Goal: Information Seeking & Learning: Learn about a topic

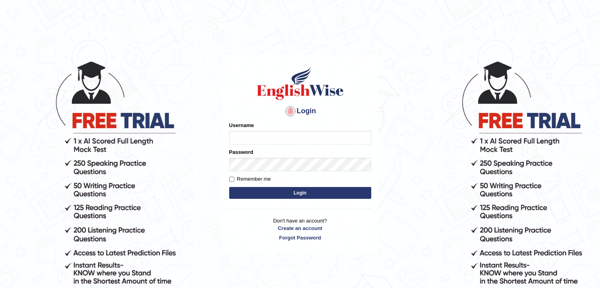
type input "Jitendra"
click at [291, 196] on button "Login" at bounding box center [300, 193] width 142 height 12
click at [291, 197] on button "Login" at bounding box center [300, 193] width 142 height 12
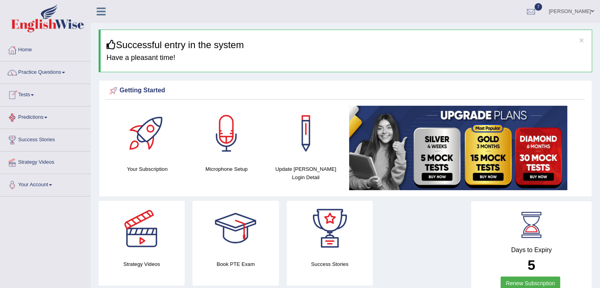
click at [29, 95] on link "Tests" at bounding box center [45, 94] width 90 height 20
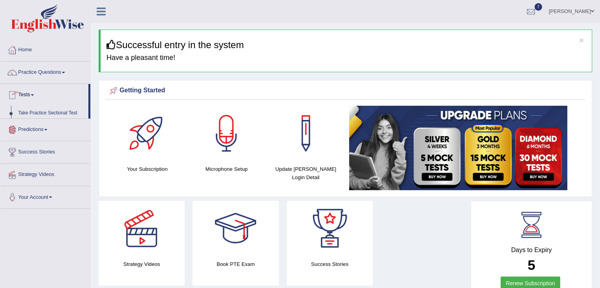
click at [29, 95] on link "Tests" at bounding box center [44, 94] width 88 height 20
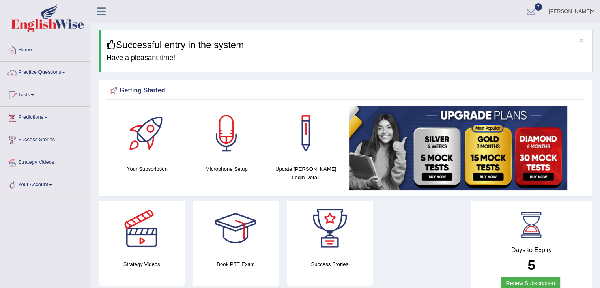
click at [29, 95] on link "Tests" at bounding box center [45, 94] width 90 height 20
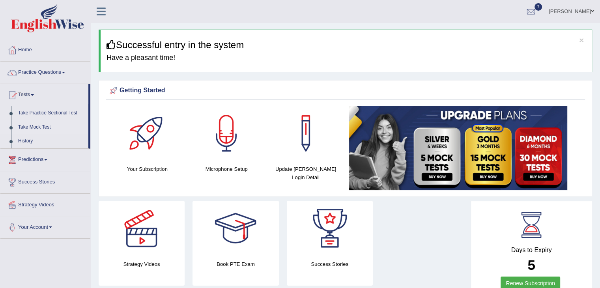
click at [38, 127] on link "Take Mock Test" at bounding box center [52, 127] width 74 height 14
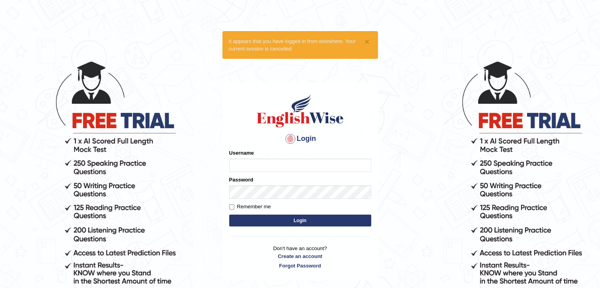
type input "Jitendra"
click at [302, 220] on button "Login" at bounding box center [300, 220] width 142 height 12
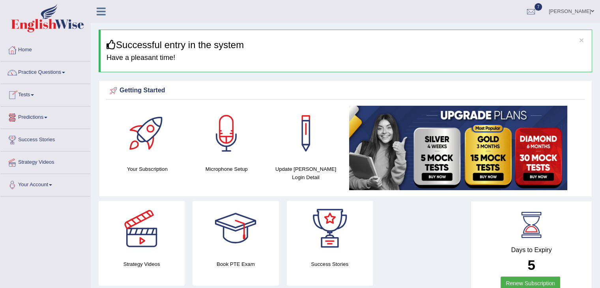
click at [17, 92] on div at bounding box center [12, 95] width 12 height 12
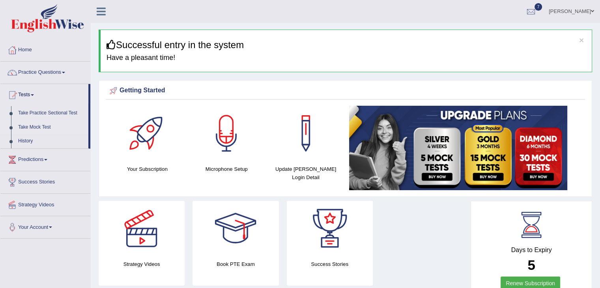
click at [29, 125] on link "Take Mock Test" at bounding box center [52, 127] width 74 height 14
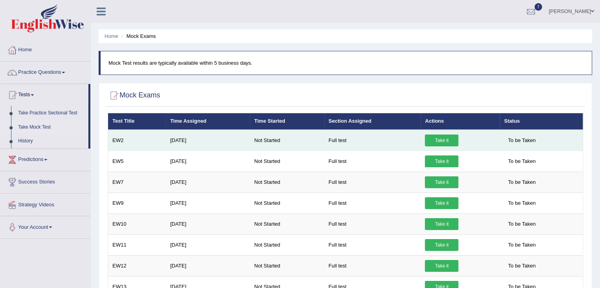
click at [442, 138] on link "Take it" at bounding box center [442, 140] width 34 height 12
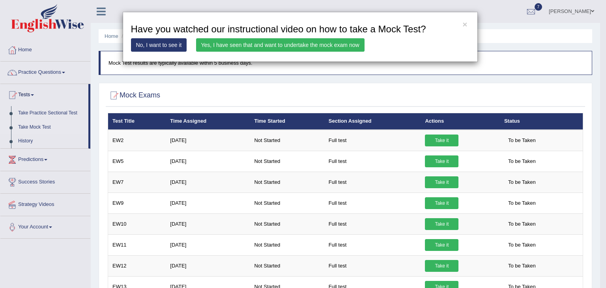
click at [324, 48] on link "Yes, I have seen that and want to undertake the mock exam now" at bounding box center [280, 44] width 168 height 13
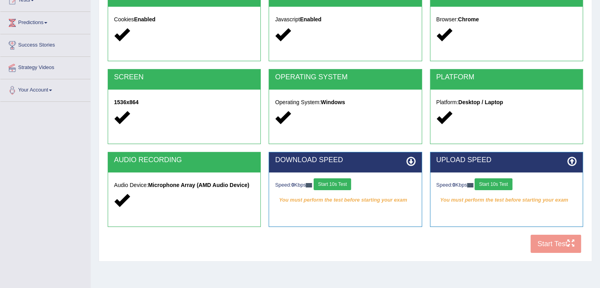
scroll to position [98, 0]
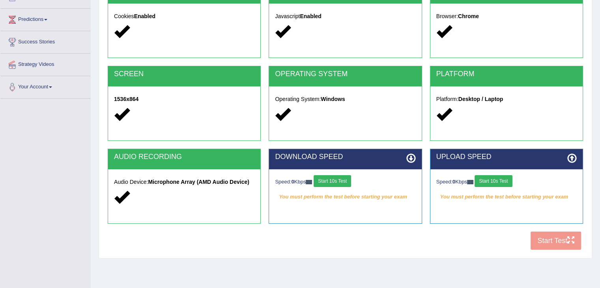
click at [334, 178] on button "Start 10s Test" at bounding box center [331, 181] width 37 height 12
click at [501, 179] on button "Start 10s Test" at bounding box center [492, 181] width 37 height 12
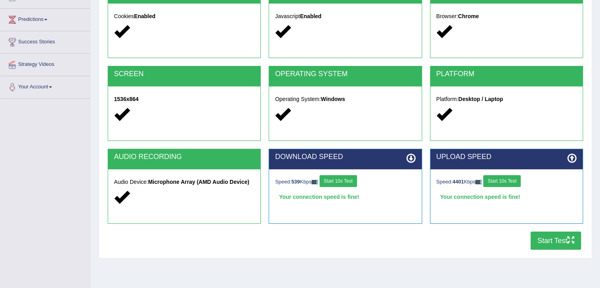
click at [560, 243] on button "Start Test" at bounding box center [555, 240] width 50 height 18
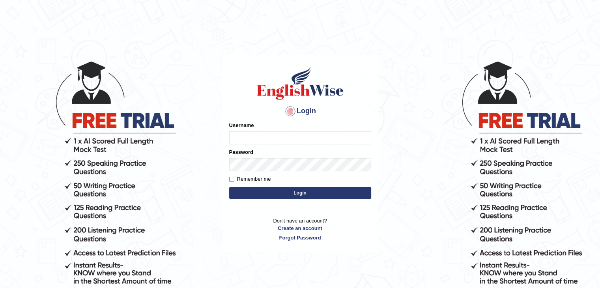
type input "Jitendra"
click at [263, 195] on button "Login" at bounding box center [300, 193] width 142 height 12
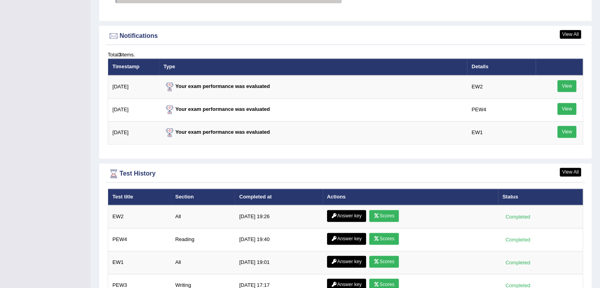
scroll to position [1008, 0]
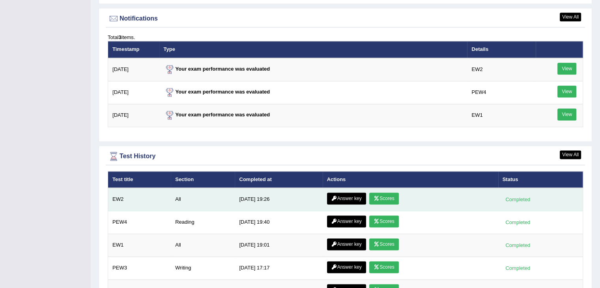
click at [350, 194] on link "Answer key" at bounding box center [346, 198] width 39 height 12
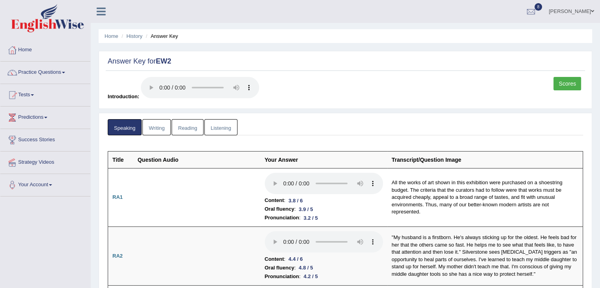
click at [162, 131] on link "Writing" at bounding box center [156, 127] width 28 height 16
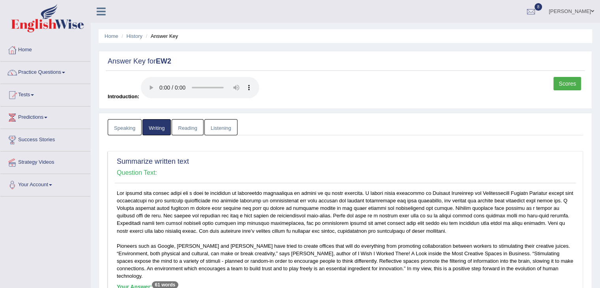
click at [183, 130] on link "Reading" at bounding box center [187, 127] width 32 height 16
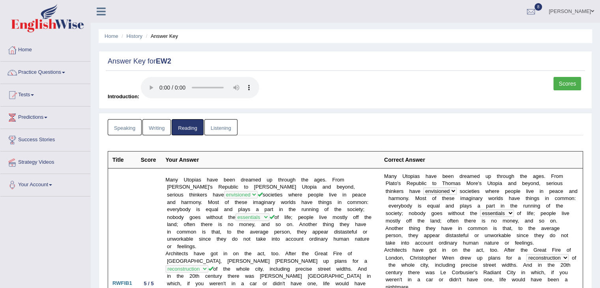
click at [234, 129] on link "Listening" at bounding box center [220, 127] width 33 height 16
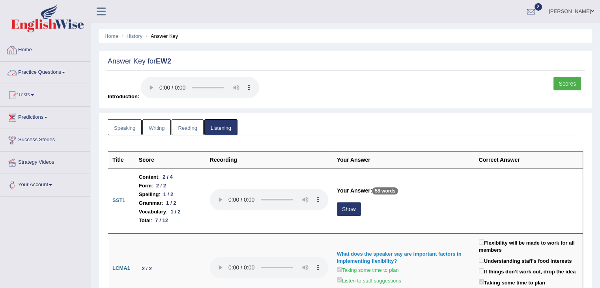
click at [12, 53] on div at bounding box center [12, 50] width 12 height 12
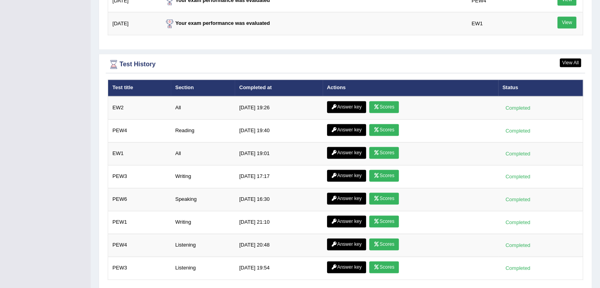
scroll to position [1053, 0]
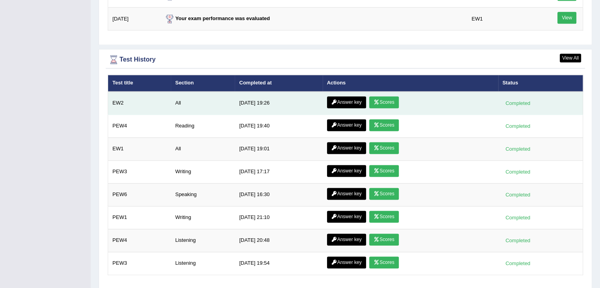
click at [369, 97] on link "Scores" at bounding box center [383, 102] width 29 height 12
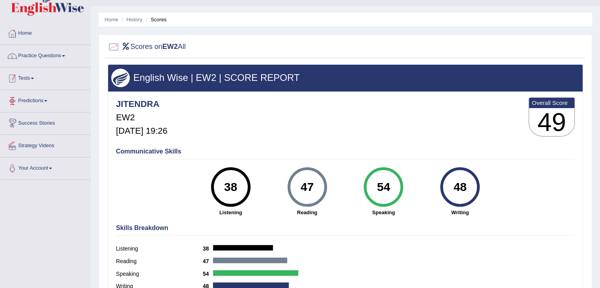
scroll to position [16, 0]
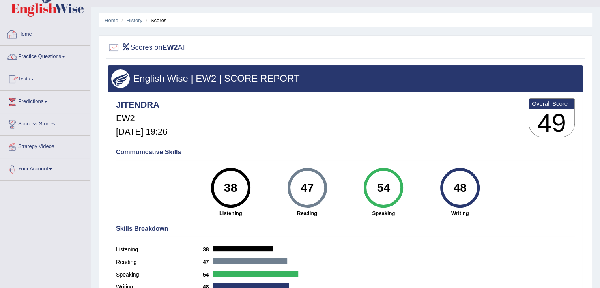
click at [24, 35] on link "Home" at bounding box center [45, 33] width 90 height 20
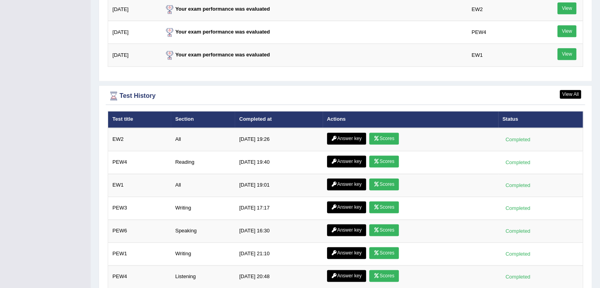
scroll to position [1074, 0]
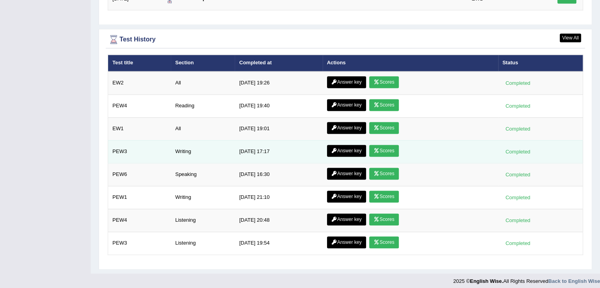
click at [202, 145] on td "Writing" at bounding box center [203, 151] width 64 height 23
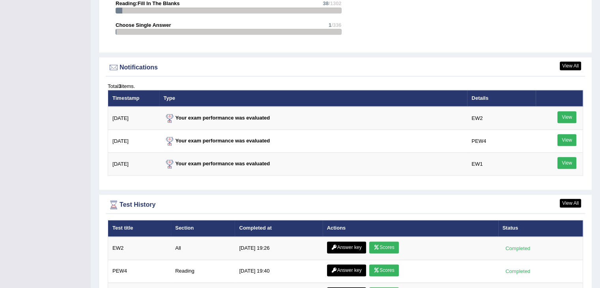
scroll to position [927, 0]
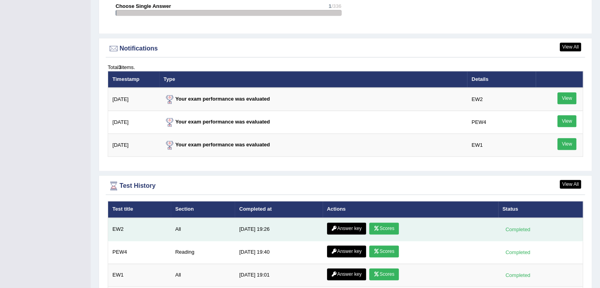
click at [337, 222] on link "Answer key" at bounding box center [346, 228] width 39 height 12
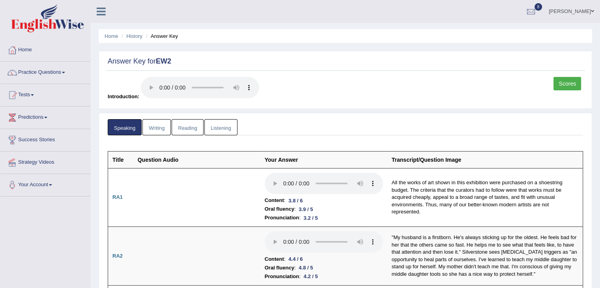
click at [154, 129] on link "Writing" at bounding box center [156, 127] width 28 height 16
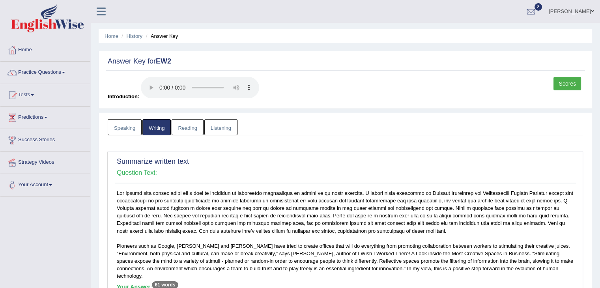
click at [560, 80] on link "Scores" at bounding box center [567, 83] width 28 height 13
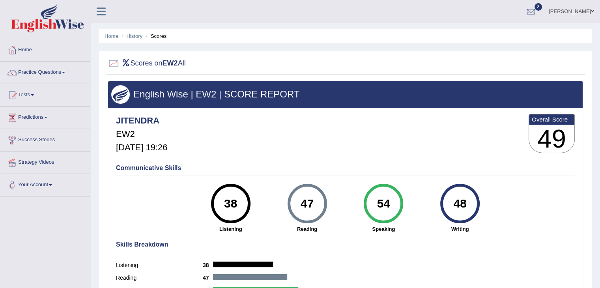
click at [300, 207] on div "47" at bounding box center [307, 203] width 29 height 33
click at [19, 58] on link "Home" at bounding box center [45, 49] width 90 height 20
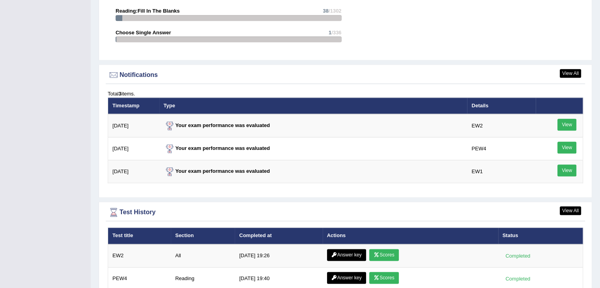
scroll to position [907, 0]
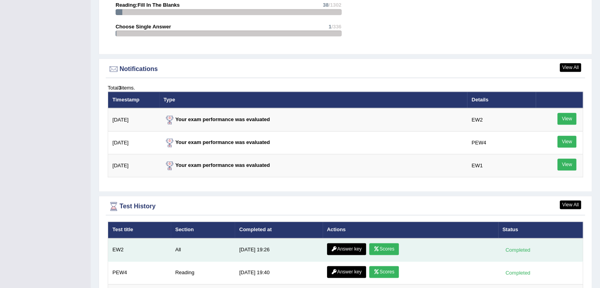
click at [327, 244] on link "Answer key" at bounding box center [346, 249] width 39 height 12
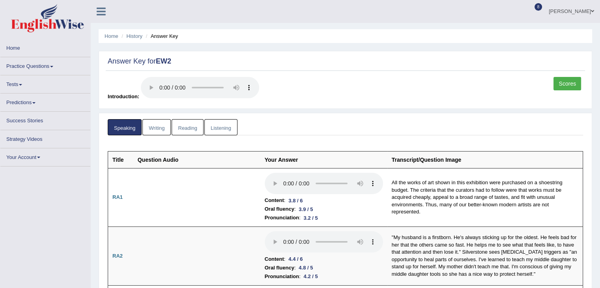
click at [196, 130] on link "Reading" at bounding box center [187, 127] width 32 height 16
click at [195, 131] on link "Reading" at bounding box center [187, 127] width 32 height 16
click at [186, 131] on link "Reading" at bounding box center [187, 127] width 32 height 16
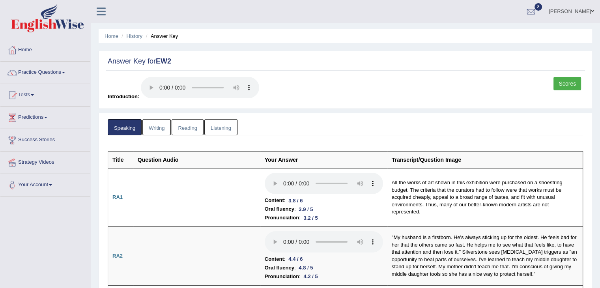
click at [191, 124] on link "Reading" at bounding box center [187, 127] width 32 height 16
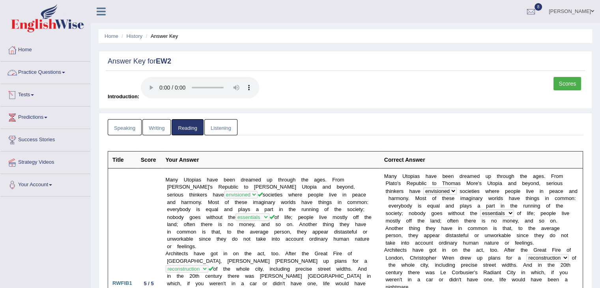
click at [20, 92] on link "Tests" at bounding box center [45, 94] width 90 height 20
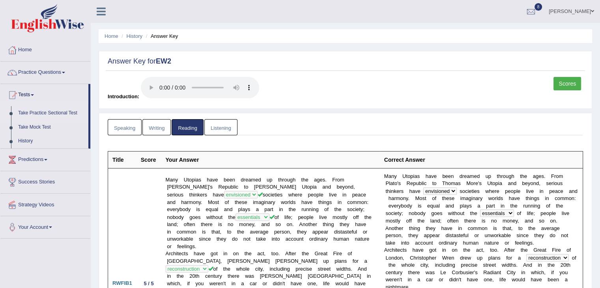
click at [37, 113] on link "Take Practice Sectional Test" at bounding box center [52, 113] width 74 height 14
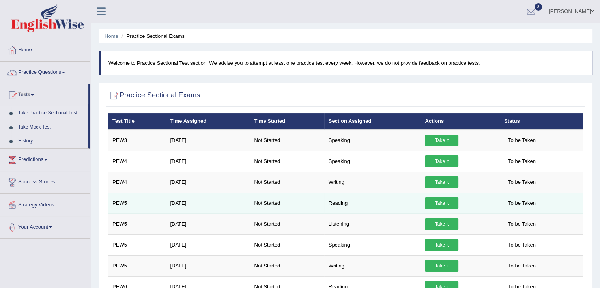
click at [427, 201] on link "Take it" at bounding box center [442, 203] width 34 height 12
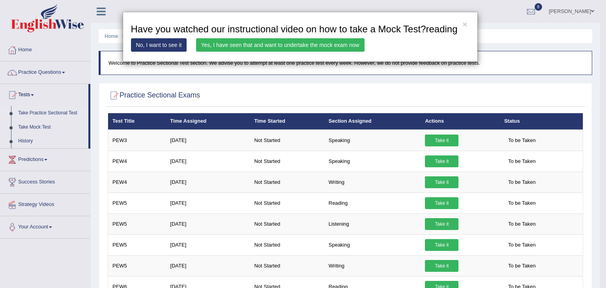
click at [296, 43] on link "Yes, I have seen that and want to undertake the mock exam now" at bounding box center [280, 44] width 168 height 13
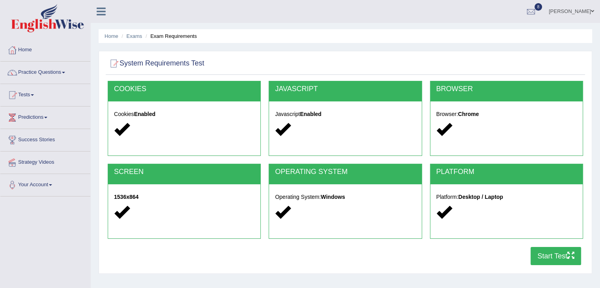
click at [531, 254] on button "Start Test" at bounding box center [555, 256] width 50 height 18
click at [37, 73] on link "Practice Questions" at bounding box center [45, 72] width 90 height 20
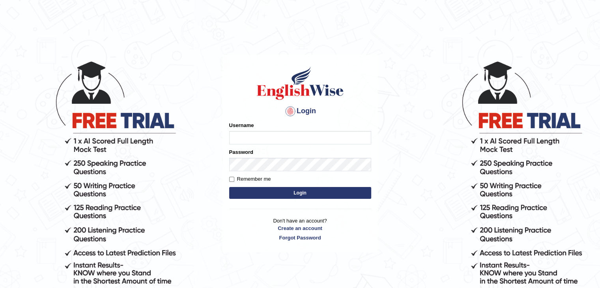
type input "Jitendra"
click at [255, 191] on button "Login" at bounding box center [300, 193] width 142 height 12
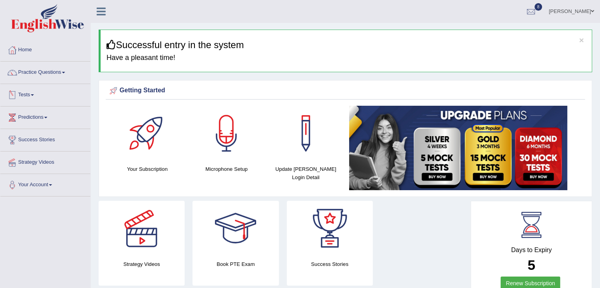
click at [29, 90] on link "Tests" at bounding box center [45, 94] width 90 height 20
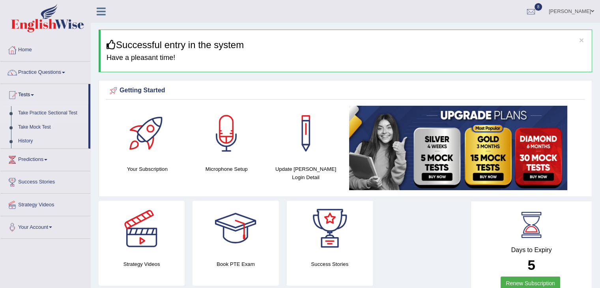
click at [28, 114] on link "Take Practice Sectional Test" at bounding box center [52, 113] width 74 height 14
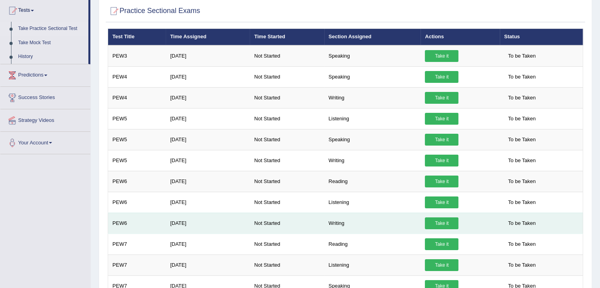
scroll to position [81, 0]
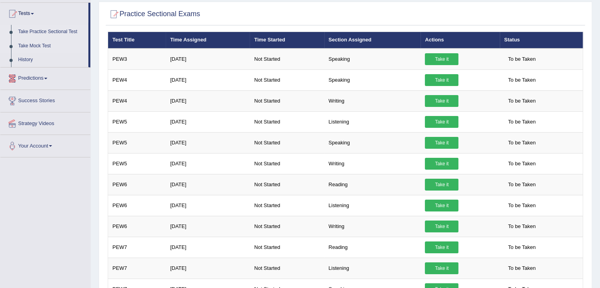
click at [38, 47] on link "Take Mock Test" at bounding box center [52, 46] width 74 height 14
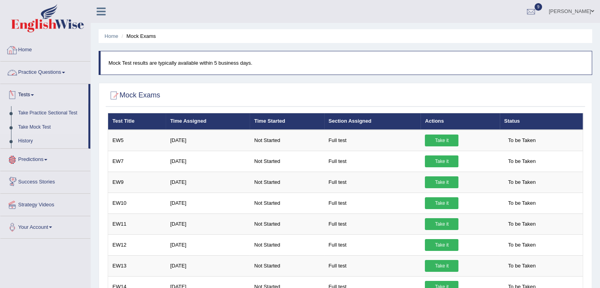
click at [15, 53] on div at bounding box center [12, 50] width 12 height 12
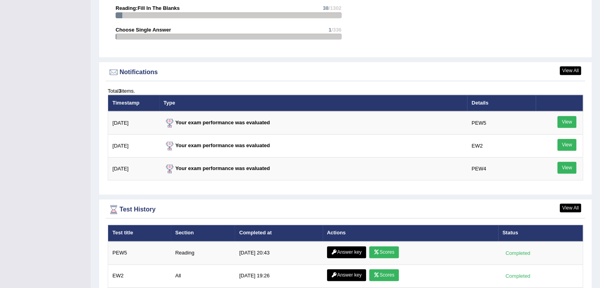
scroll to position [905, 0]
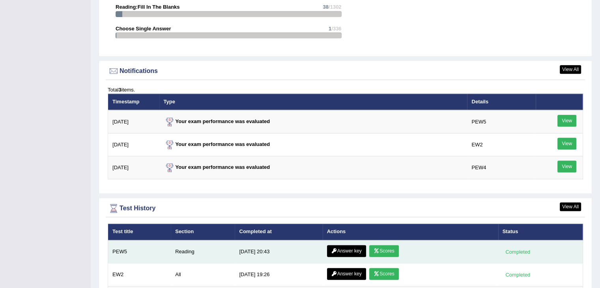
click at [350, 246] on link "Answer key" at bounding box center [346, 251] width 39 height 12
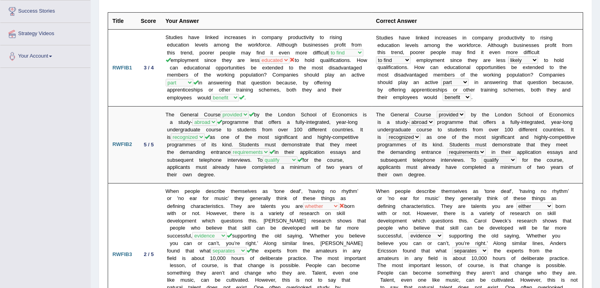
scroll to position [126, 0]
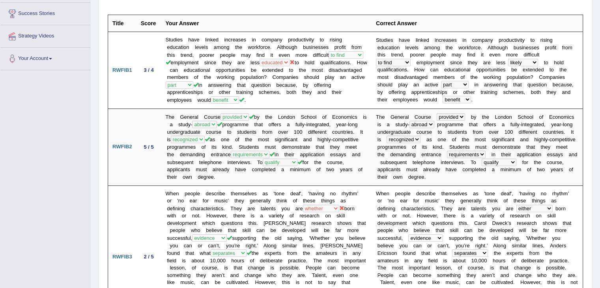
click at [350, 246] on td "When people describe themselves as 'tone deaf', 'having no rhythm’ or 'no ear f…" at bounding box center [266, 256] width 210 height 143
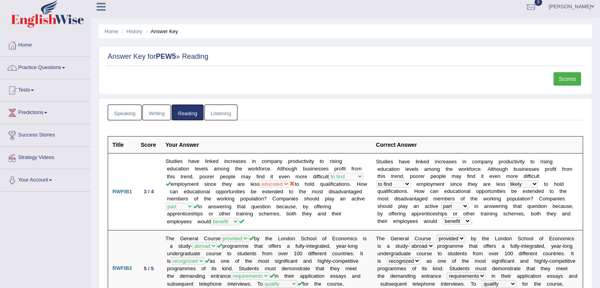
scroll to position [2, 0]
